Goal: Information Seeking & Learning: Learn about a topic

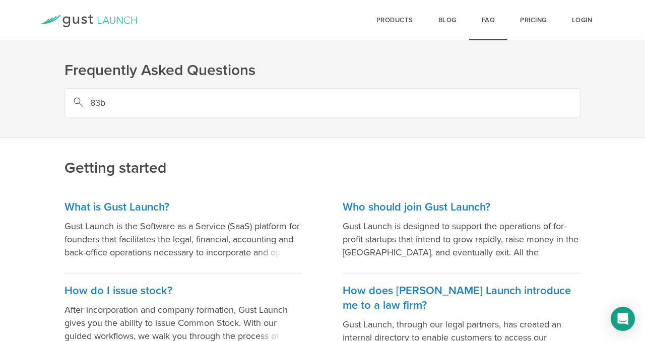
click at [109, 106] on input "83b" at bounding box center [322, 102] width 516 height 29
type input "gust safe"
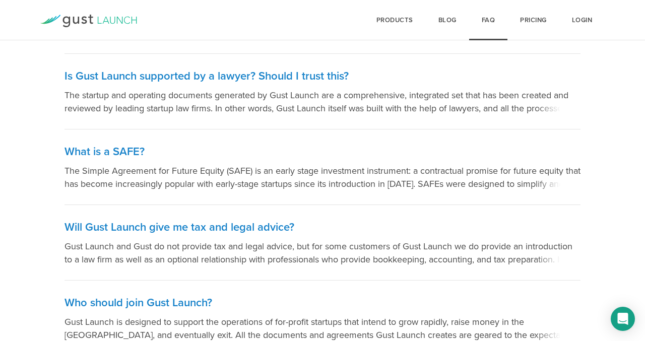
scroll to position [248, 0]
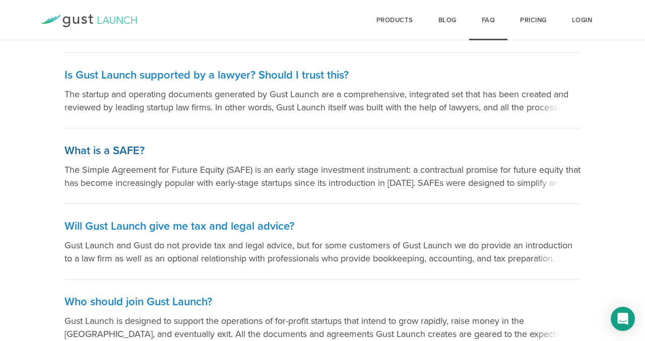
click at [94, 150] on h3 "What is a SAFE?" at bounding box center [322, 151] width 516 height 15
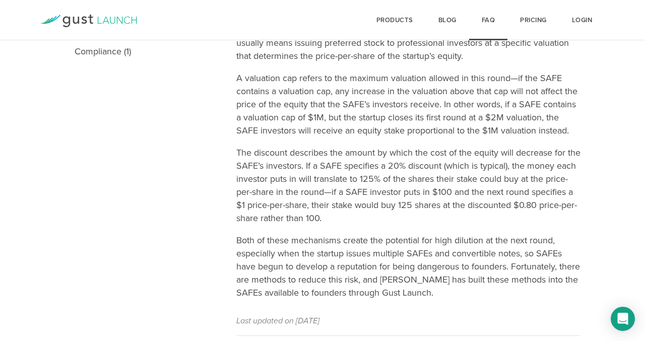
scroll to position [439, 0]
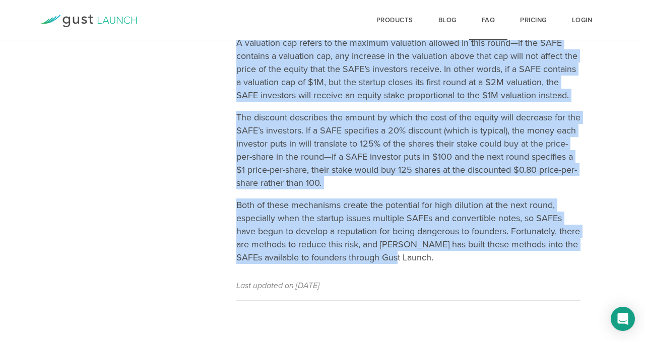
drag, startPoint x: 237, startPoint y: 102, endPoint x: 426, endPoint y: 253, distance: 242.0
click at [426, 253] on article "What is a SAFE? The Simple Agreement for Future Equity (SAFE) is an early stage…" at bounding box center [408, 6] width 344 height 589
copy article "Lore ip d SITA? Con Adipis Elitseddo eiu Tempor Incidi (UTLA) et do magna aliqu…"
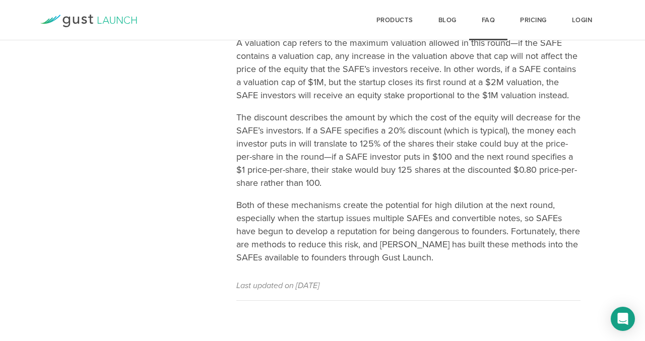
click at [204, 134] on nav "Topics Gust Launch (14) Incorporation (15) Company Formation (6) Issuing Stock …" at bounding box center [150, 6] width 172 height 589
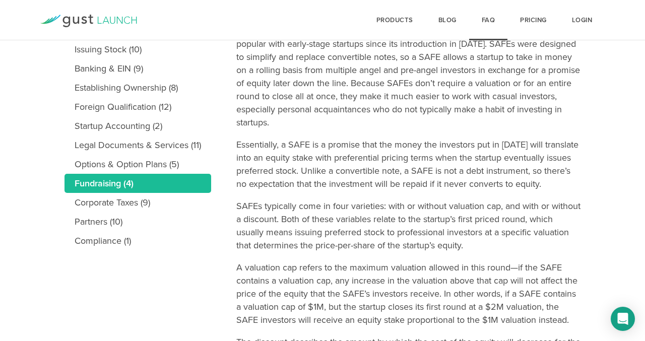
scroll to position [193, 0]
